Goal: Find specific page/section: Find specific page/section

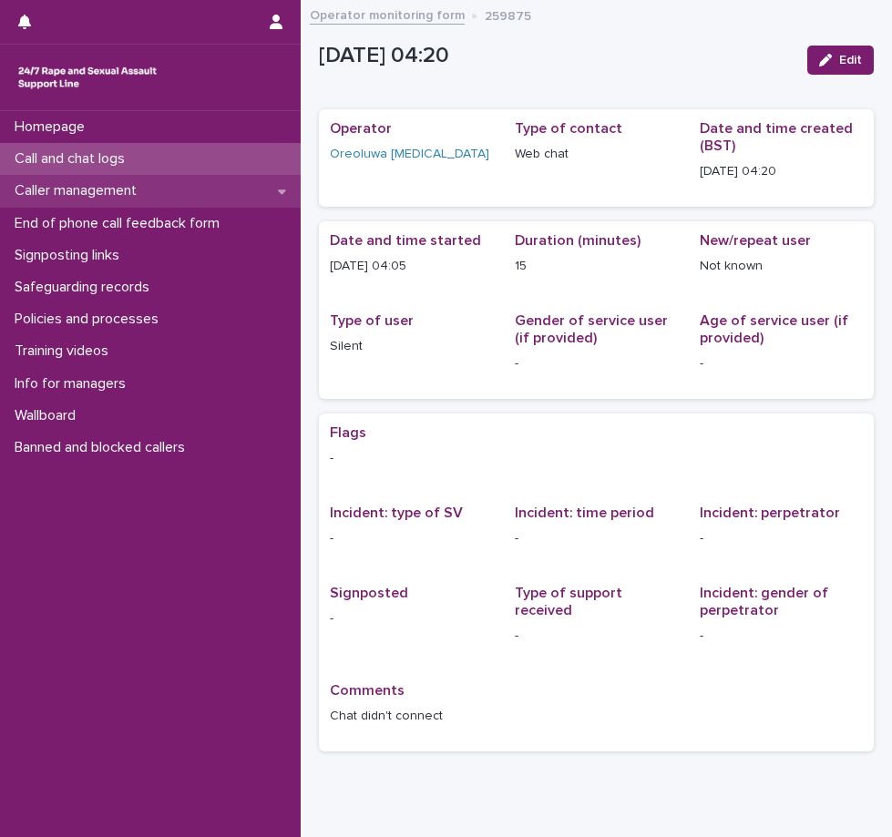
click at [224, 182] on div "Caller management" at bounding box center [150, 191] width 301 height 32
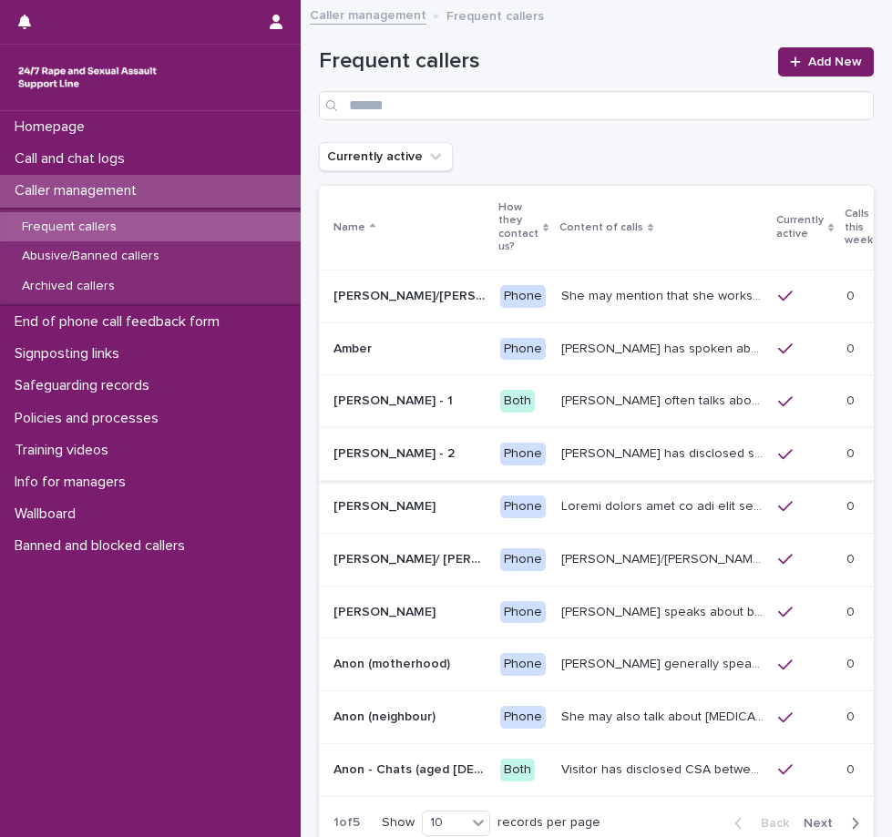
scroll to position [167, 0]
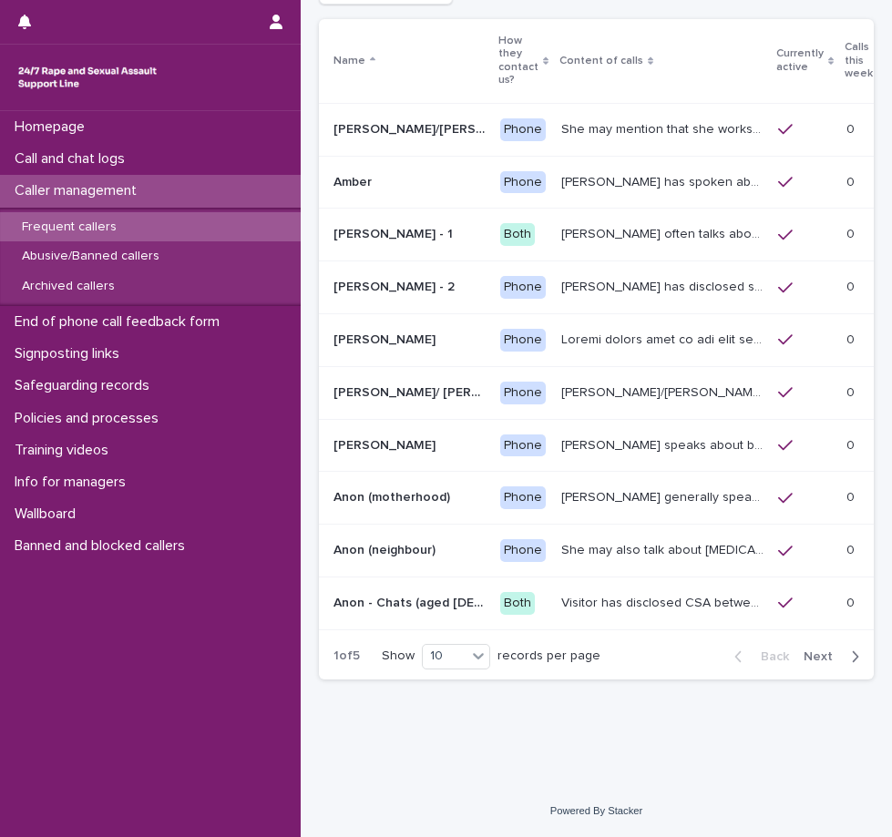
click at [820, 661] on span "Next" at bounding box center [824, 657] width 40 height 13
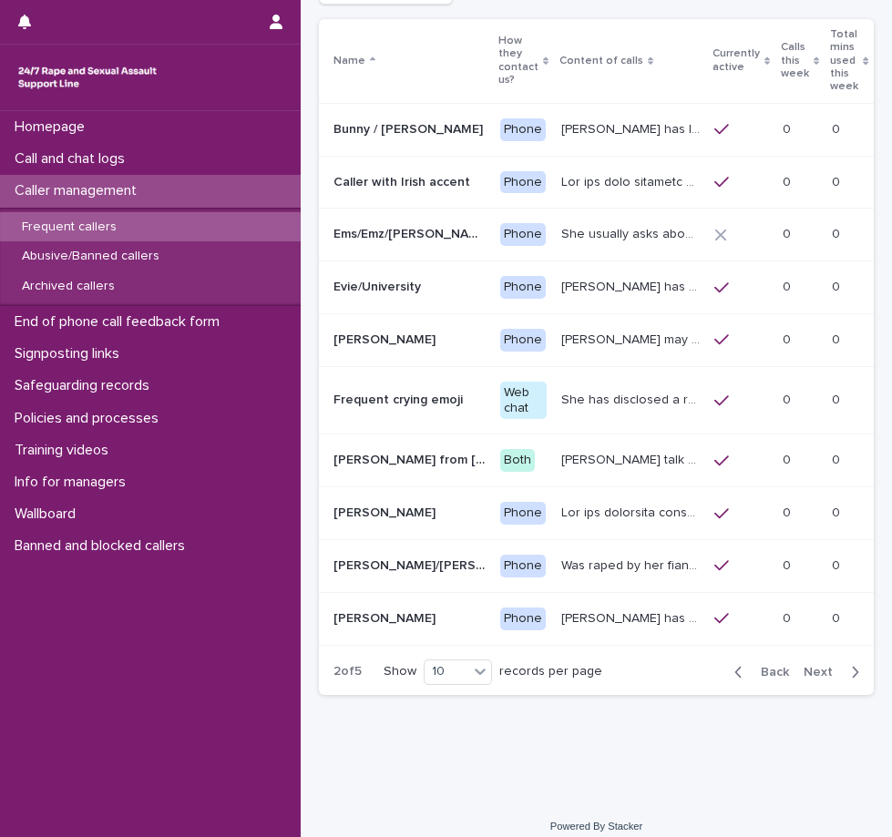
scroll to position [181, 0]
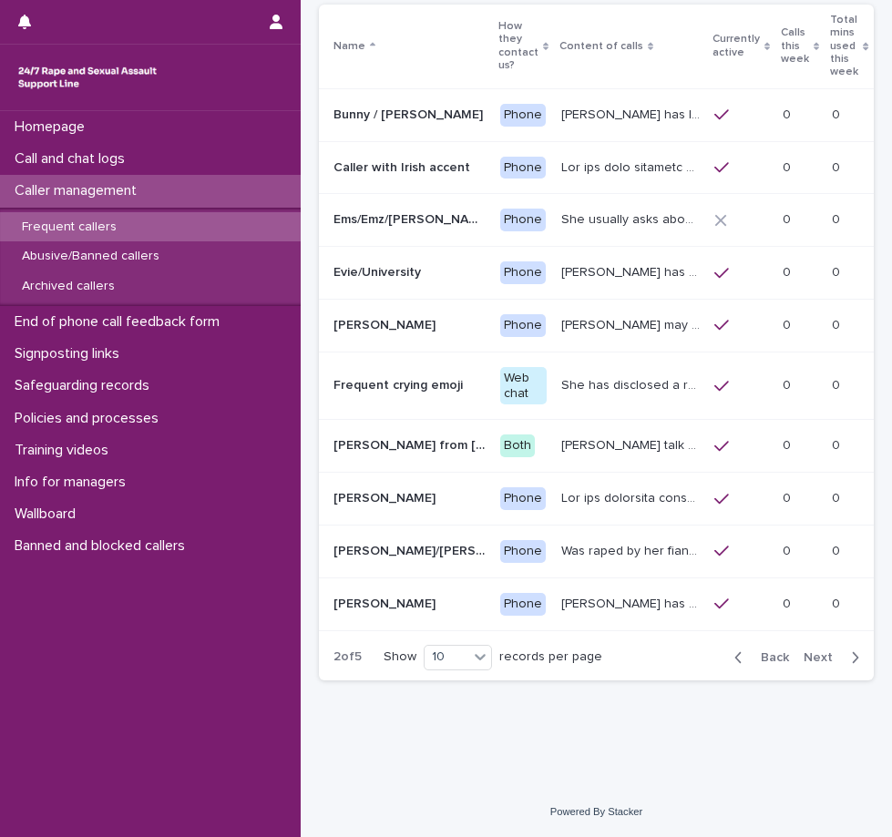
click at [810, 664] on span "Next" at bounding box center [824, 657] width 40 height 13
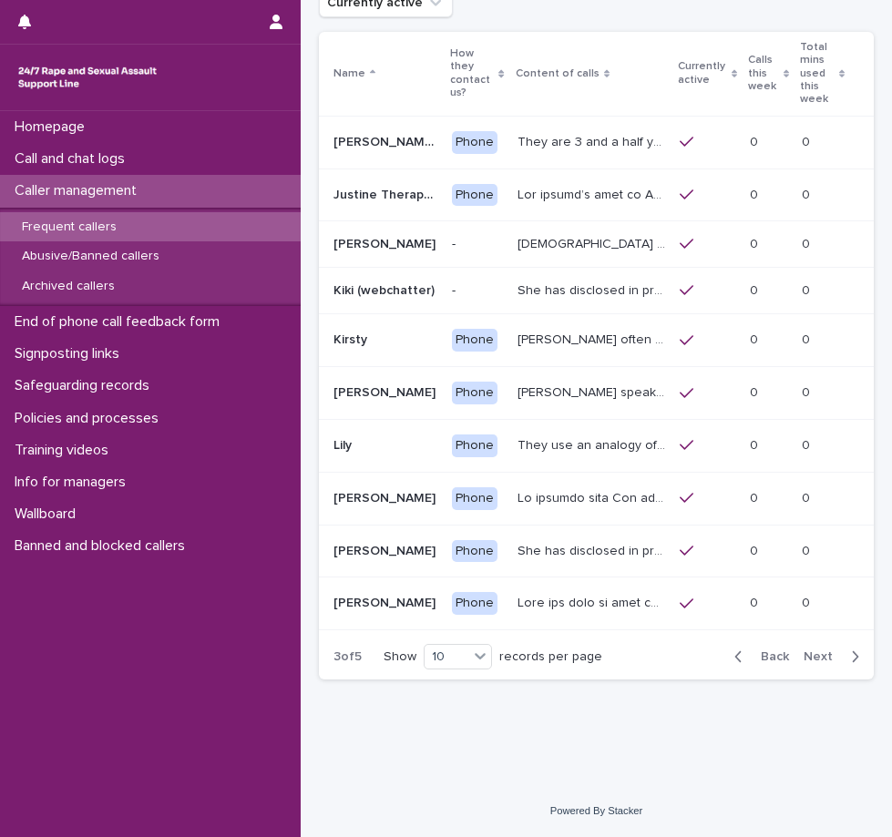
scroll to position [141, 0]
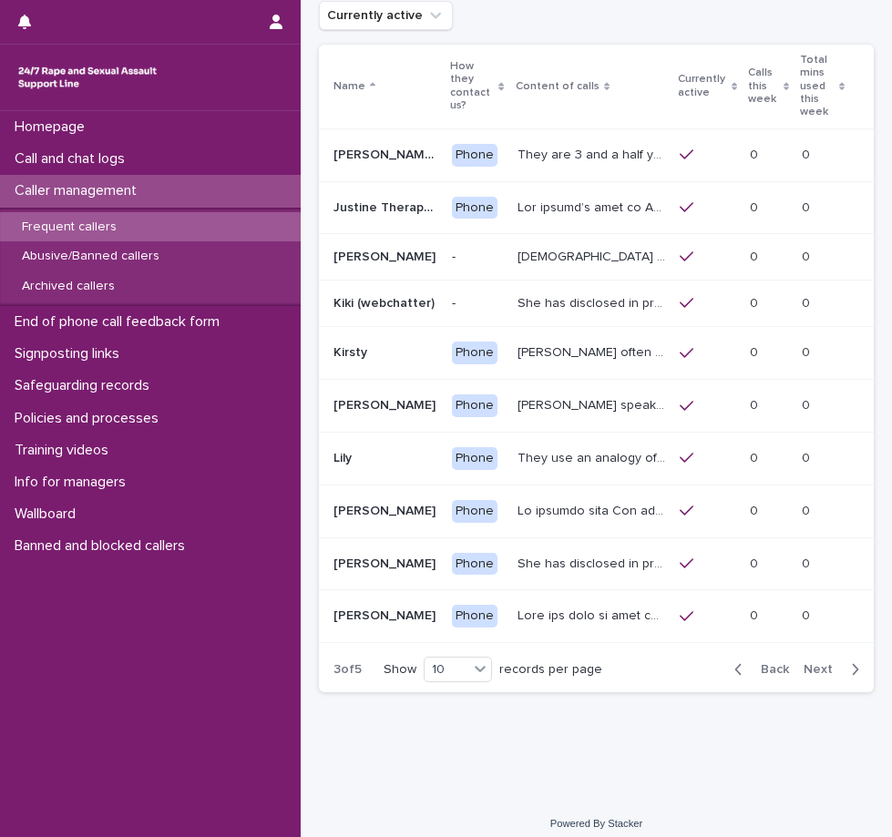
click at [804, 663] on span "Next" at bounding box center [824, 669] width 40 height 13
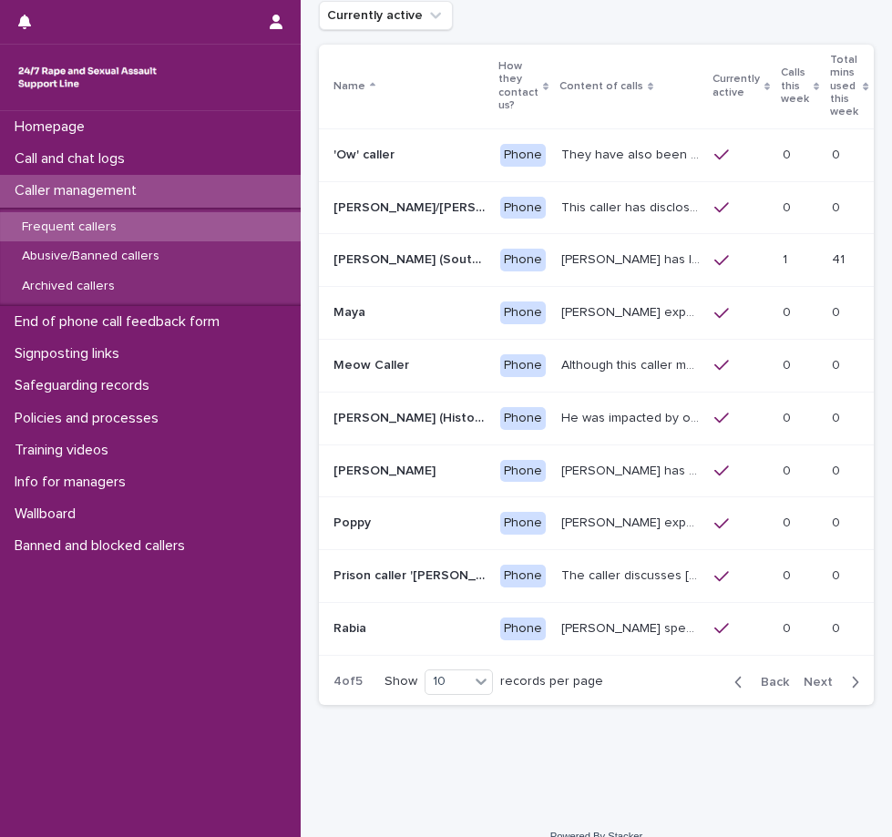
scroll to position [154, 0]
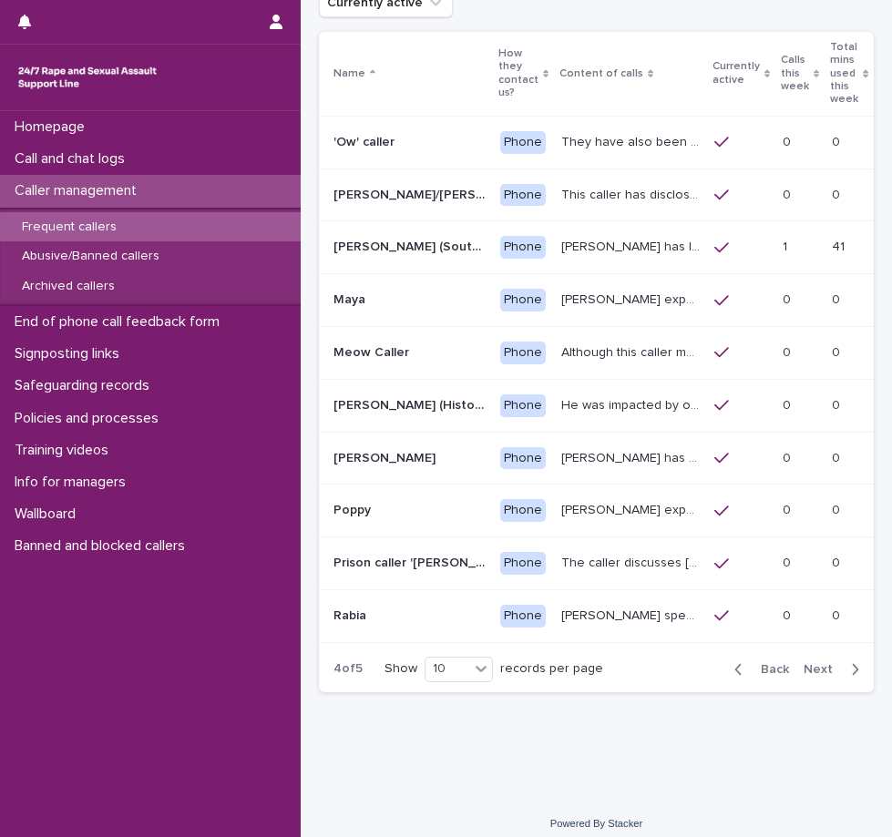
click at [804, 671] on span "Next" at bounding box center [824, 669] width 40 height 13
